Goal: Task Accomplishment & Management: Use online tool/utility

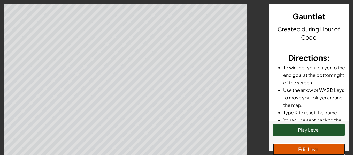
click at [307, 148] on button "Edit Level" at bounding box center [309, 149] width 72 height 12
